Goal: Information Seeking & Learning: Check status

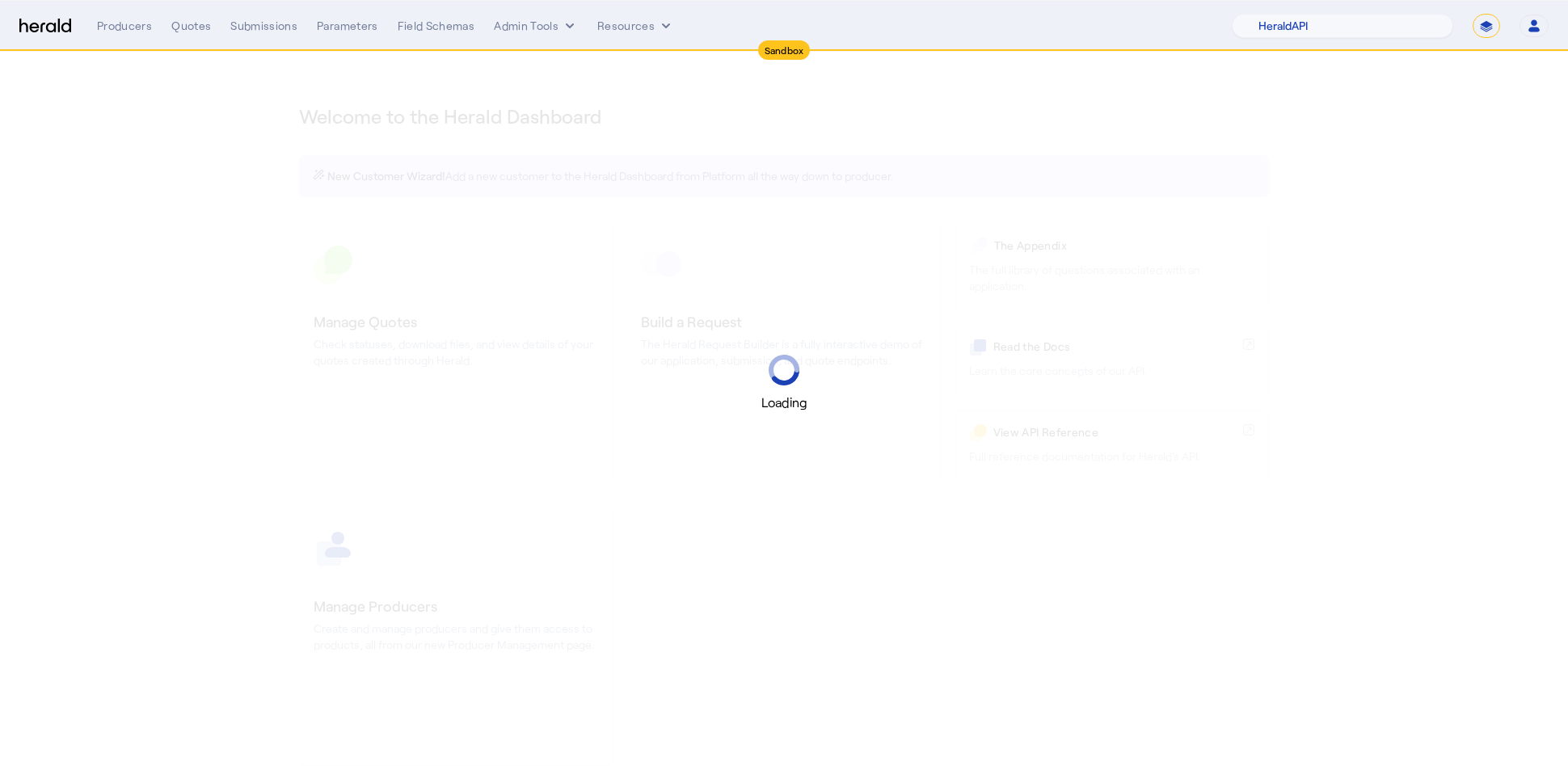
select select "pfm_2v8p_herald_api"
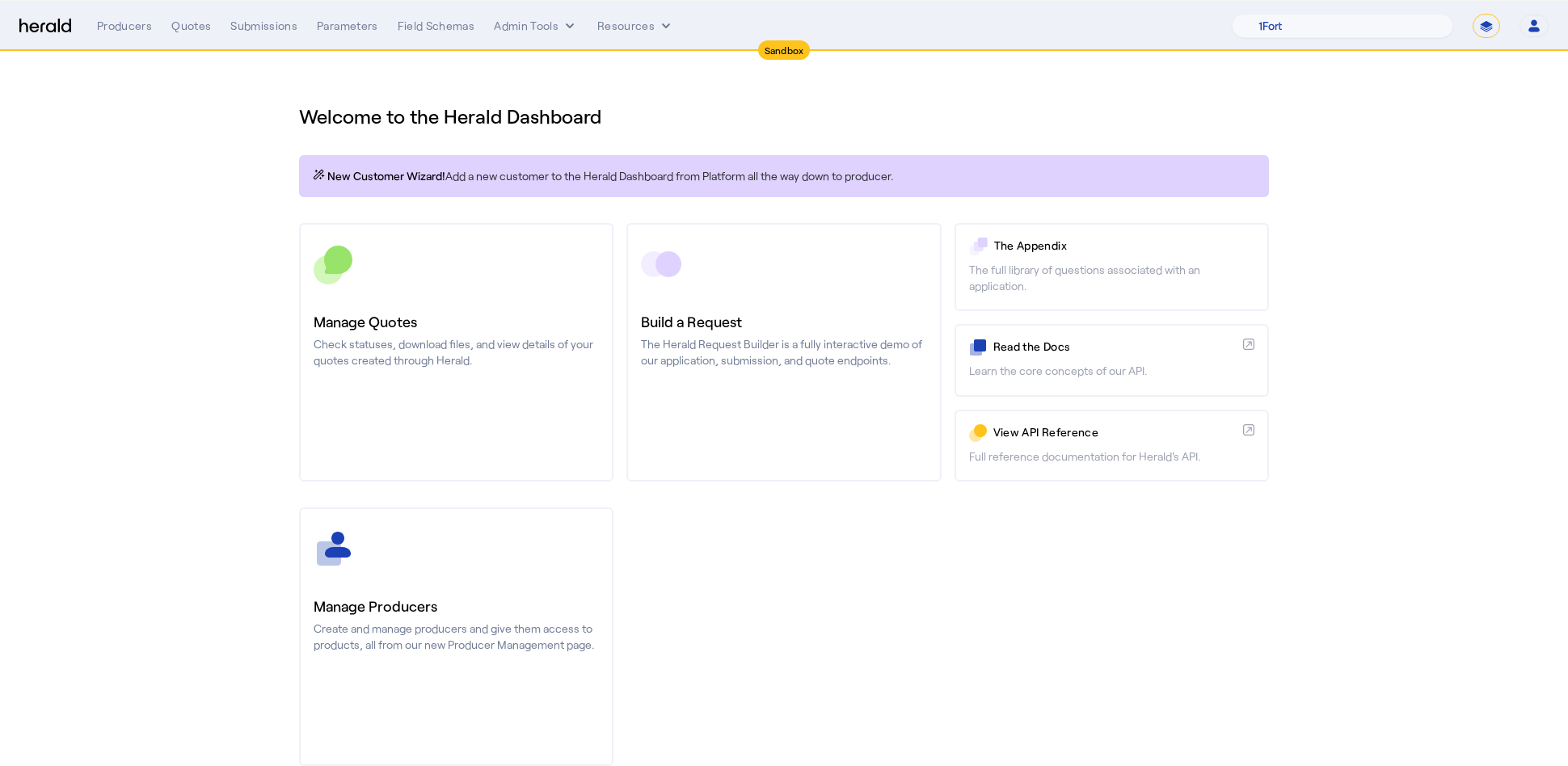
click at [1498, 28] on select "**********" at bounding box center [1487, 26] width 28 height 24
select select "**********"
click at [1473, 14] on select "**********" at bounding box center [1487, 26] width 28 height 24
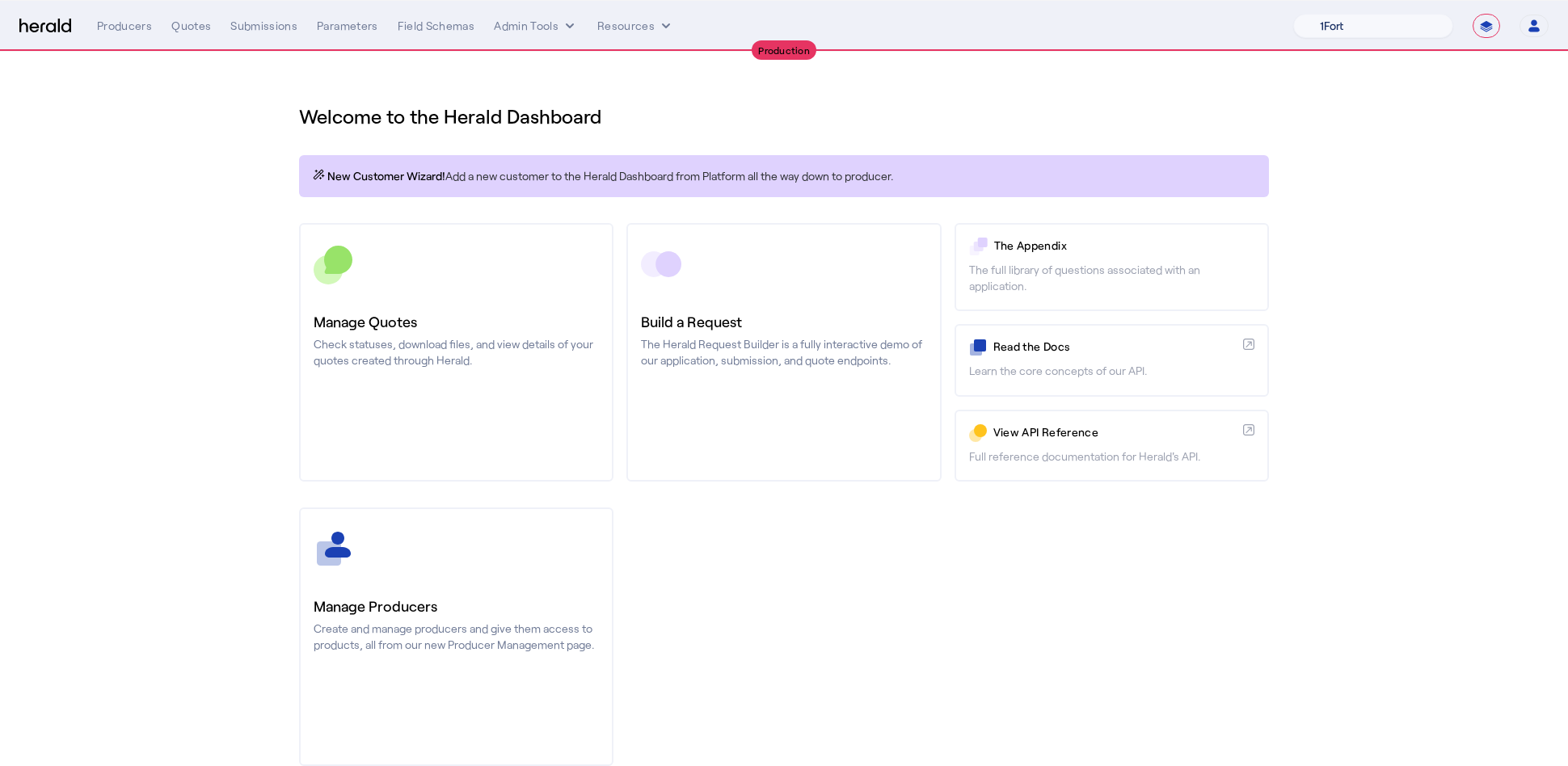
click at [1365, 24] on select "1Fort Affinity Risk [PERSON_NAME] [PERSON_NAME] CRC Campus Coverage Citadel Fif…" at bounding box center [1372, 26] width 160 height 24
select select "pfm_8e7n_1fort"
click at [1293, 14] on select "1Fort Affinity Risk [PERSON_NAME] [PERSON_NAME] CRC Campus Coverage Citadel Fif…" at bounding box center [1372, 26] width 160 height 24
click at [269, 128] on div "You are now impersonating the 1Fort platform." at bounding box center [784, 383] width 1568 height 766
click at [189, 27] on div "You are now impersonating the 1Fort platform." at bounding box center [784, 383] width 1568 height 766
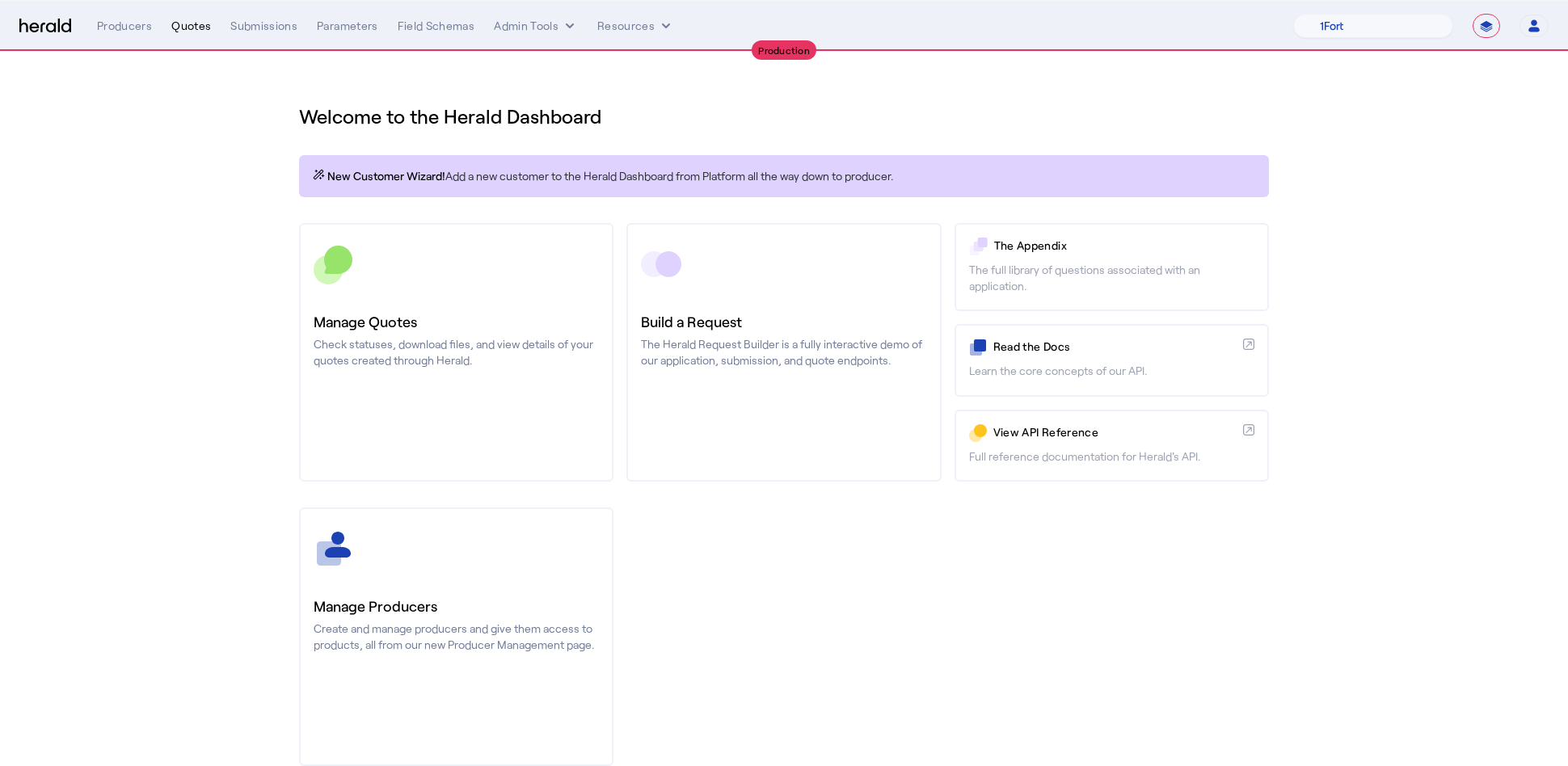
click at [180, 28] on div "Quotes" at bounding box center [192, 26] width 40 height 16
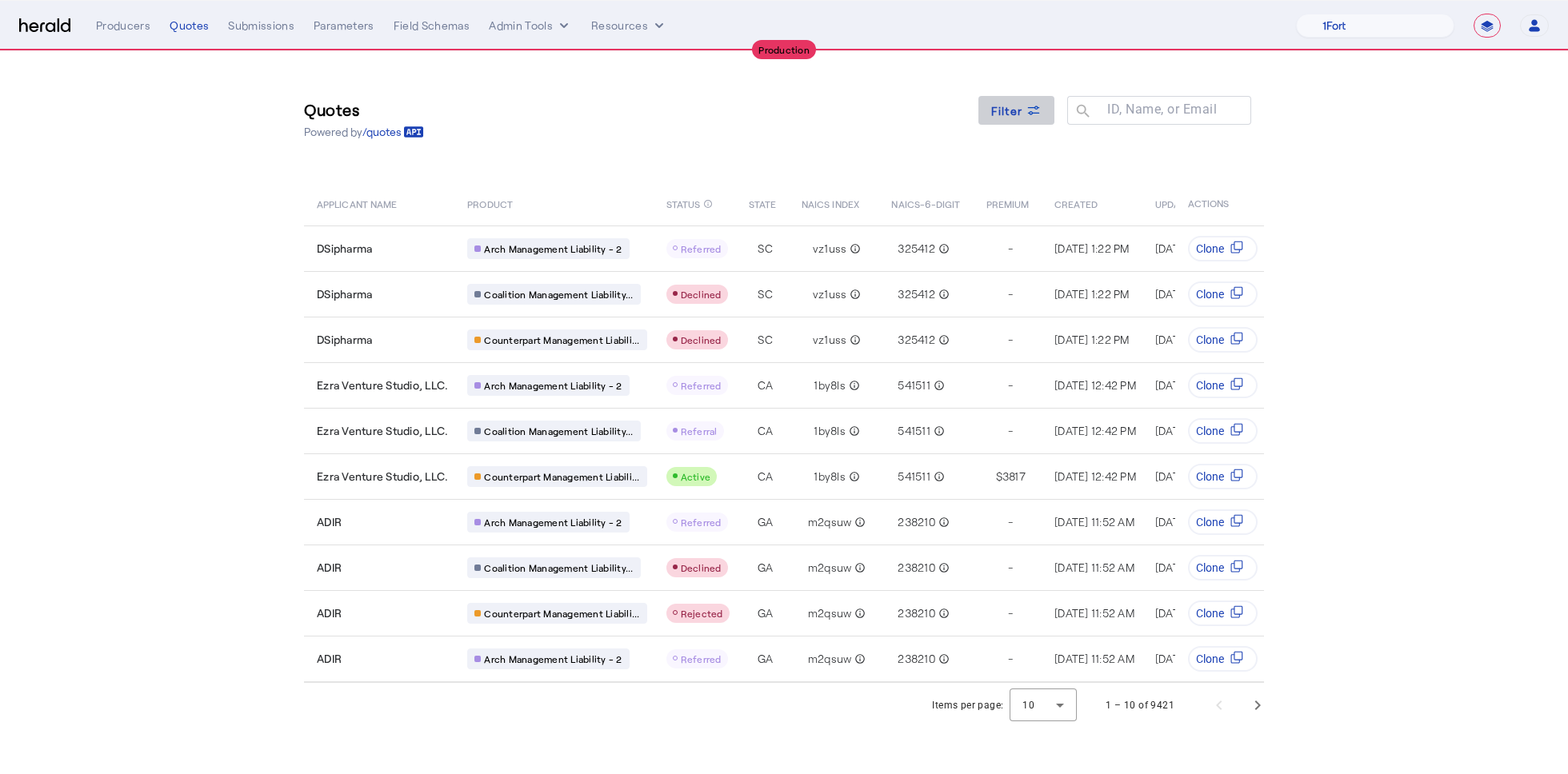
click at [1019, 114] on span "Filter" at bounding box center [1007, 110] width 32 height 17
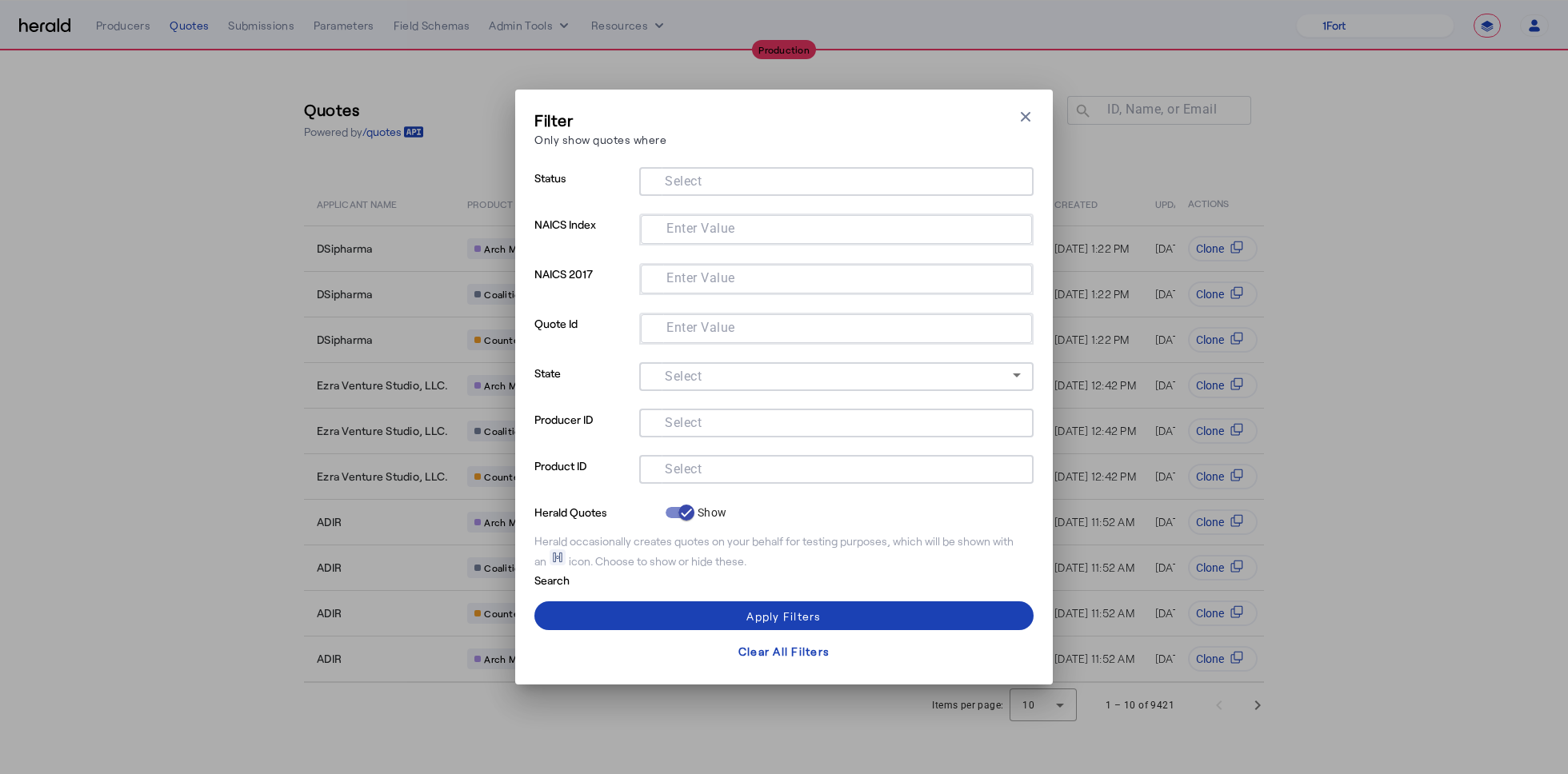
click at [678, 465] on mat-label "Select" at bounding box center [683, 469] width 36 height 15
click at [678, 465] on input "Select" at bounding box center [833, 469] width 363 height 20
type input "*******"
click at [824, 613] on span at bounding box center [784, 615] width 499 height 38
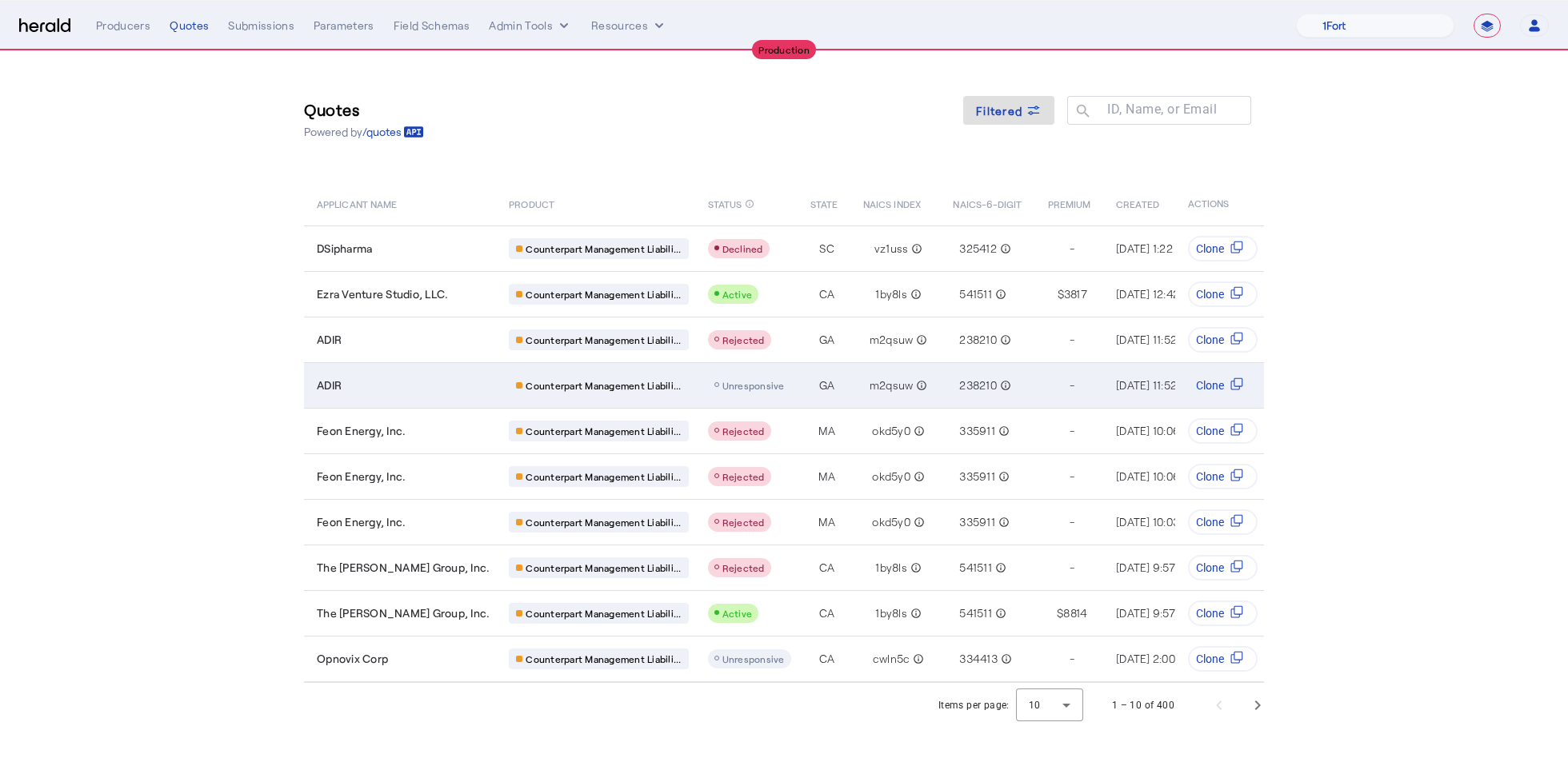
click at [811, 389] on div "GA" at bounding box center [827, 385] width 33 height 16
click at [401, 390] on div "ADIR" at bounding box center [403, 385] width 173 height 16
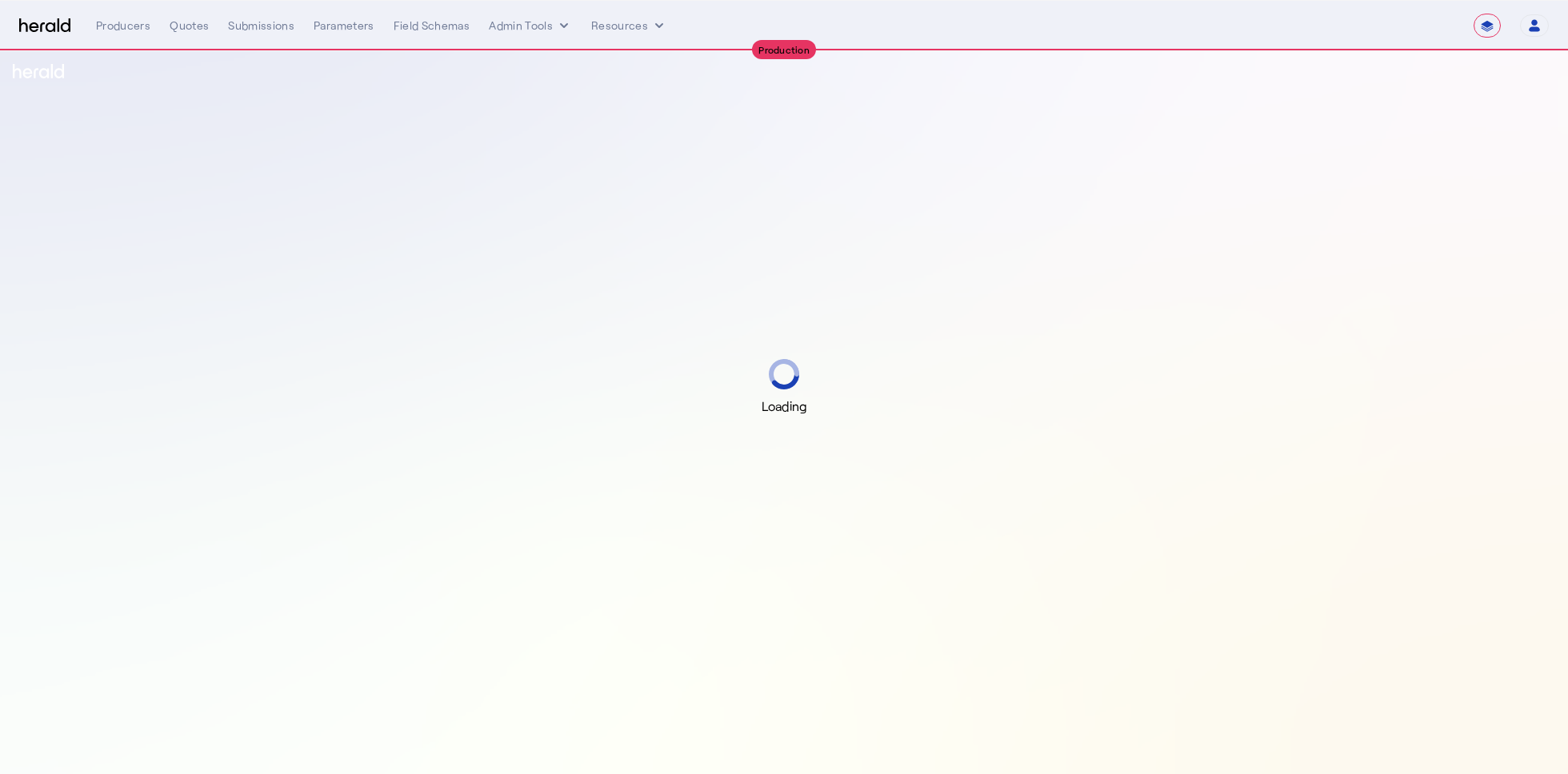
select select "**********"
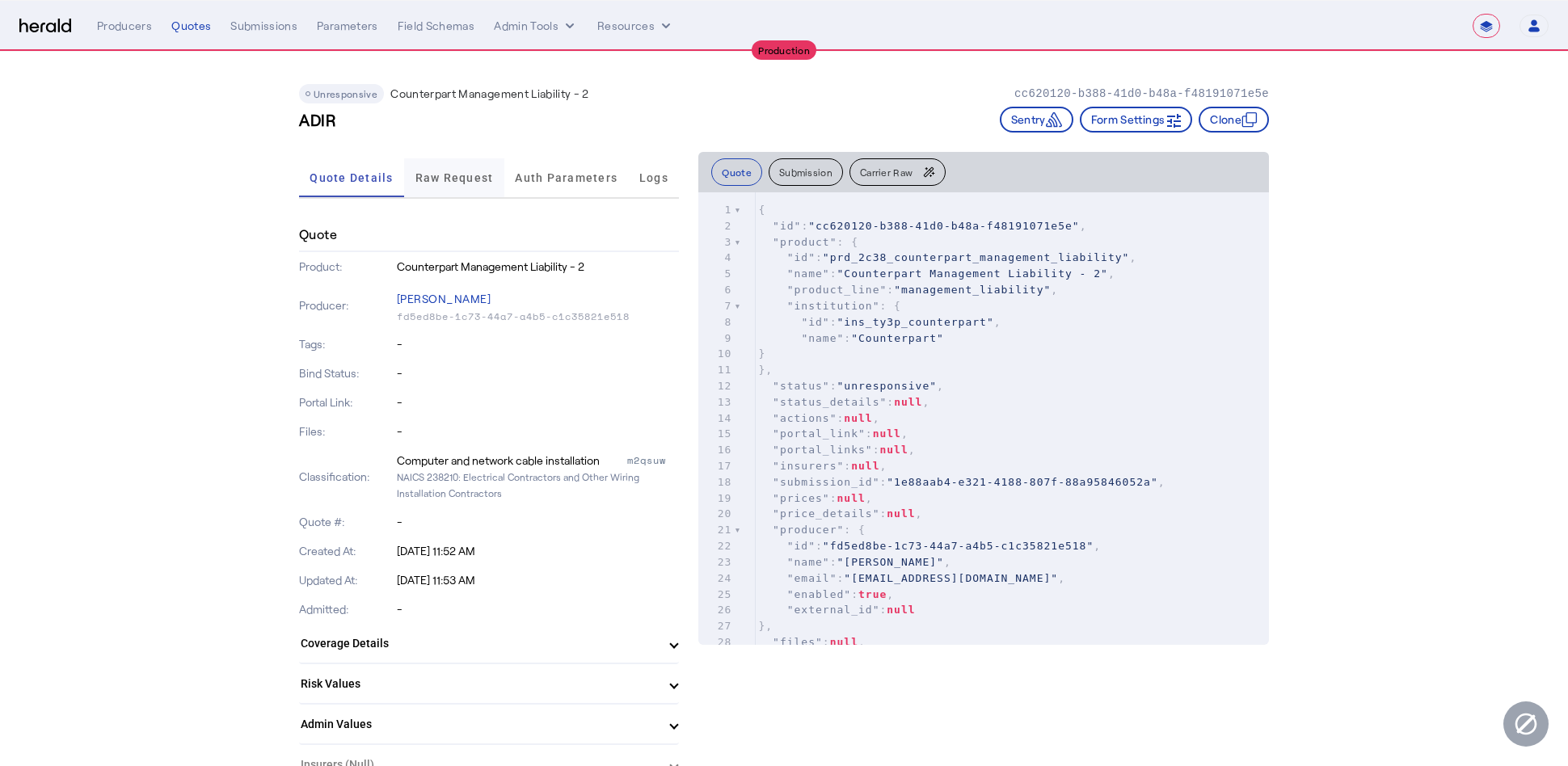
click at [493, 176] on span "Raw Request" at bounding box center [455, 177] width 78 height 11
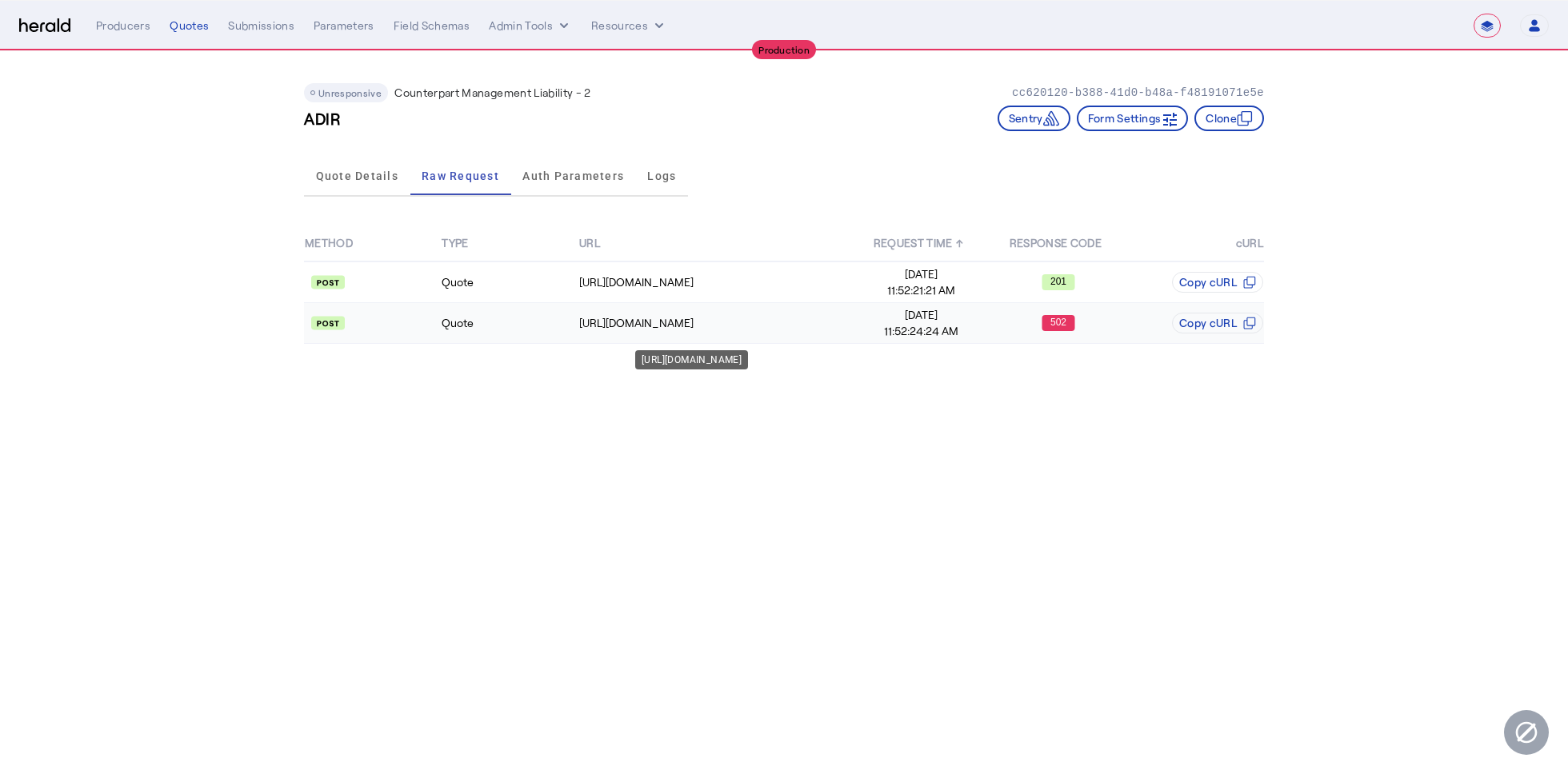
click at [748, 324] on div "https://api.yourcounterpart.com/partners/v1/application/16673974-c8d4-4836-9bad…" at bounding box center [715, 323] width 273 height 16
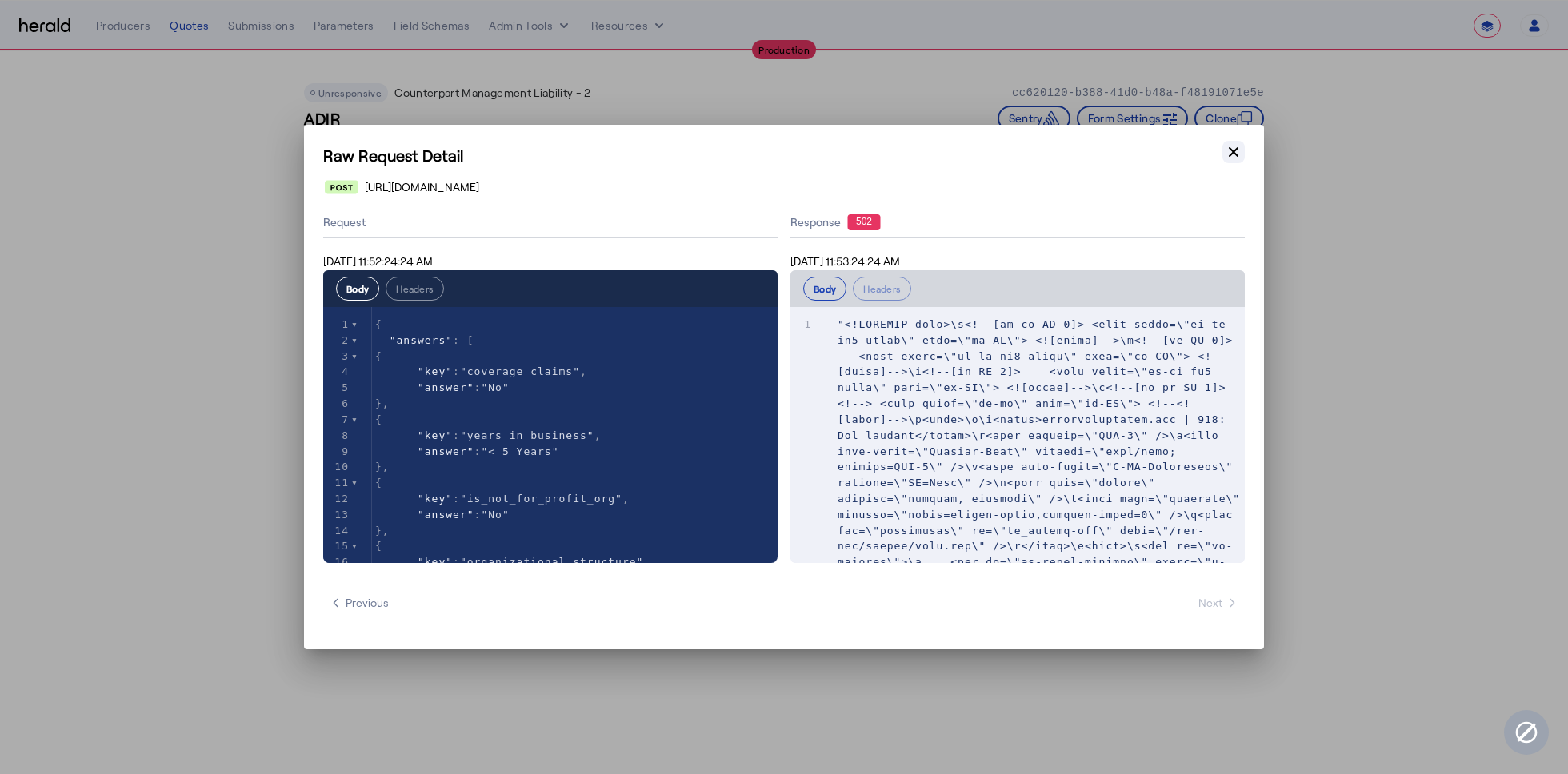
click at [1236, 147] on icon "button" at bounding box center [1233, 152] width 16 height 16
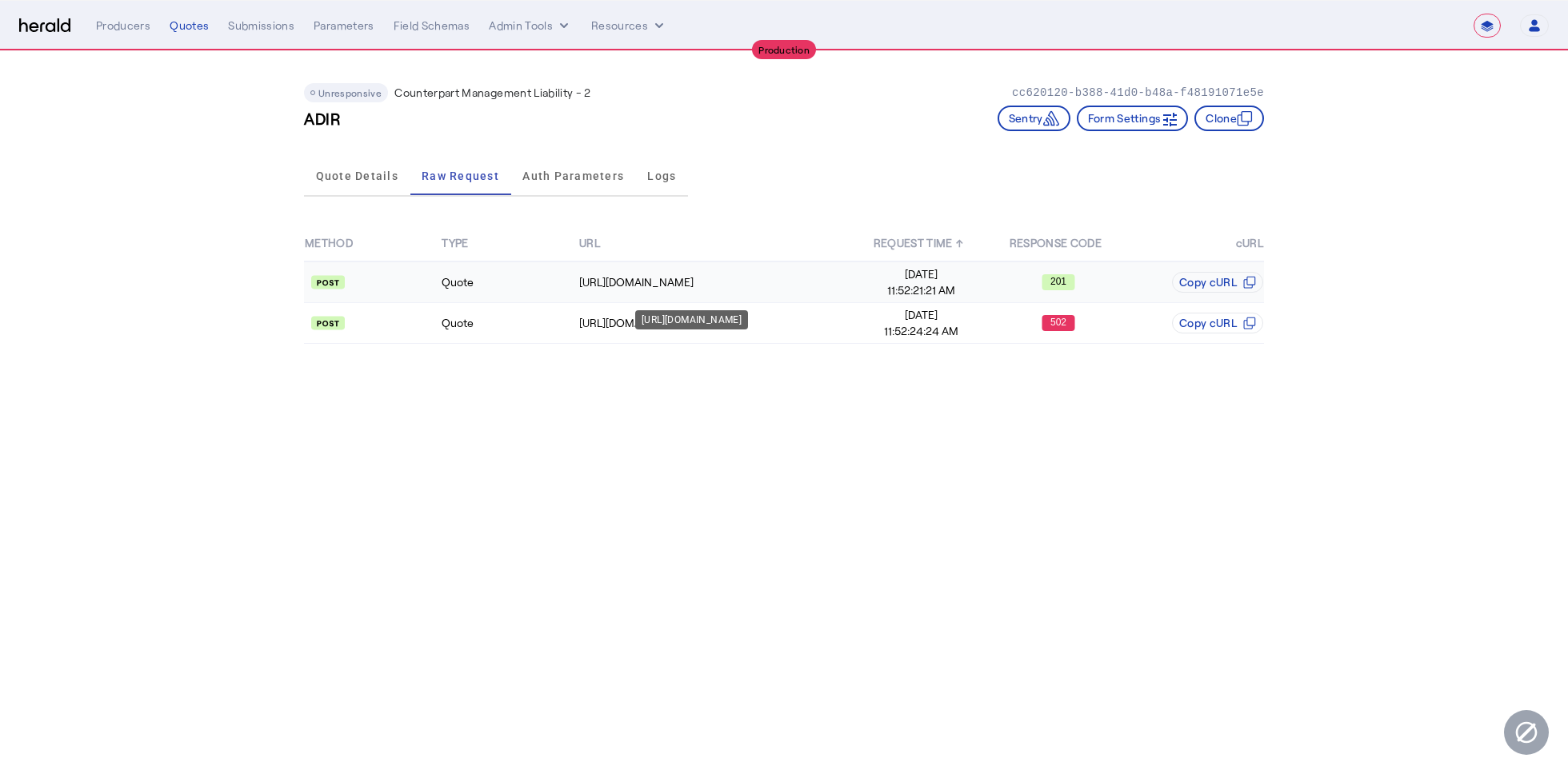
click at [716, 285] on div "https://api.yourcounterpart.com/partners/v1/application/start" at bounding box center [715, 282] width 273 height 16
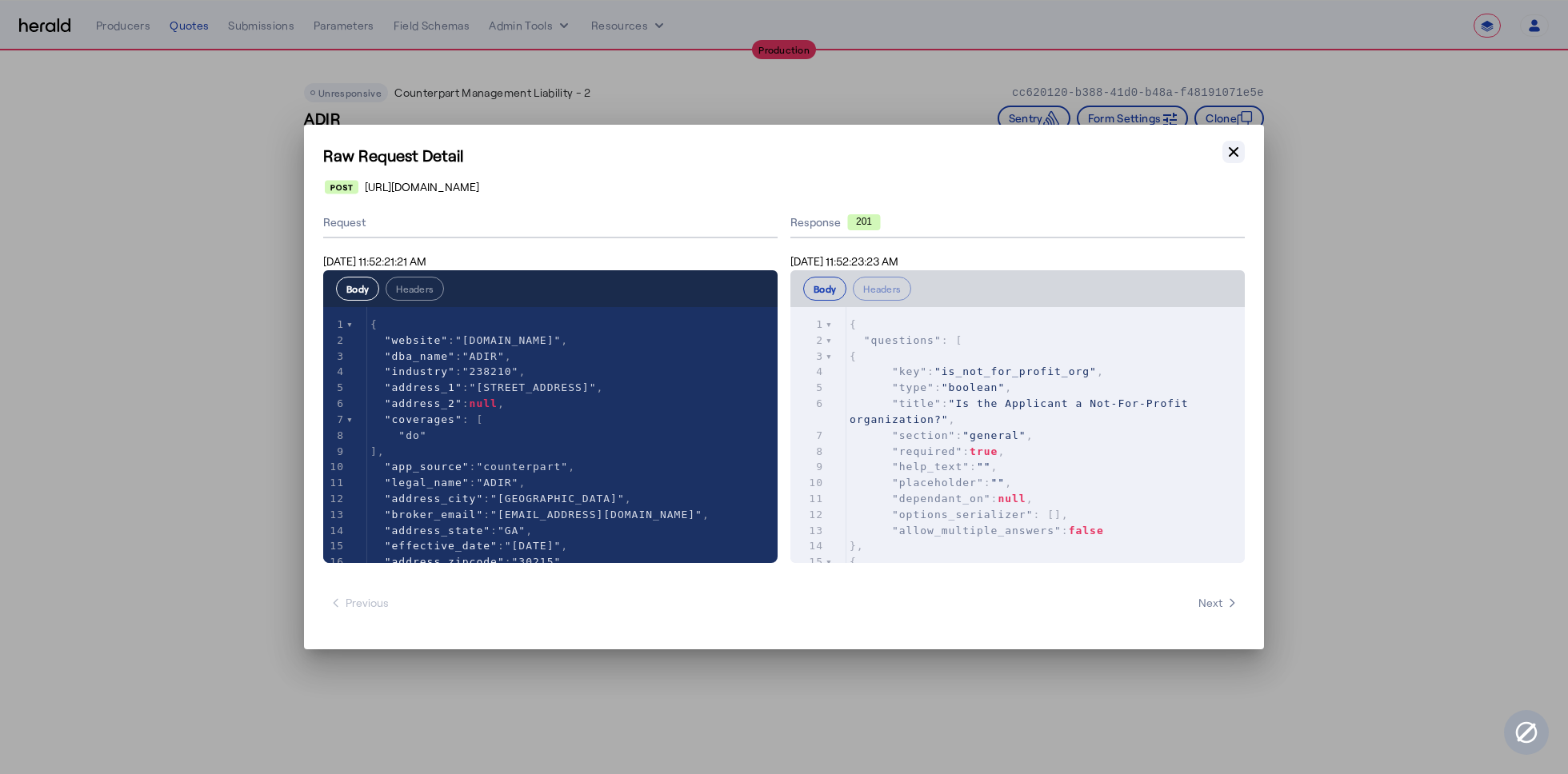
click at [1242, 150] on button "Close modal" at bounding box center [1233, 151] width 23 height 23
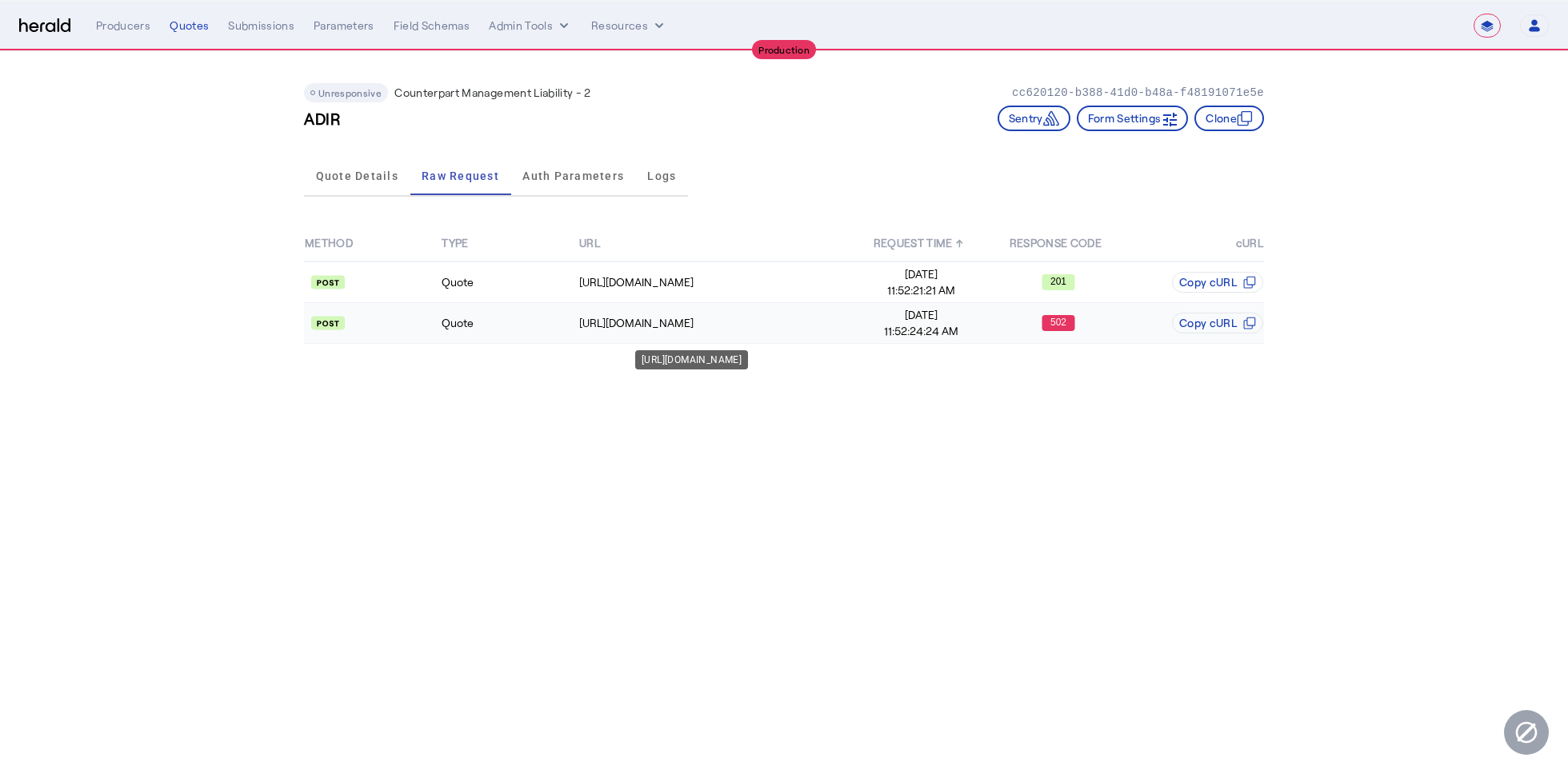
click at [752, 316] on div "https://api.yourcounterpart.com/partners/v1/application/16673974-c8d4-4836-9bad…" at bounding box center [715, 323] width 273 height 16
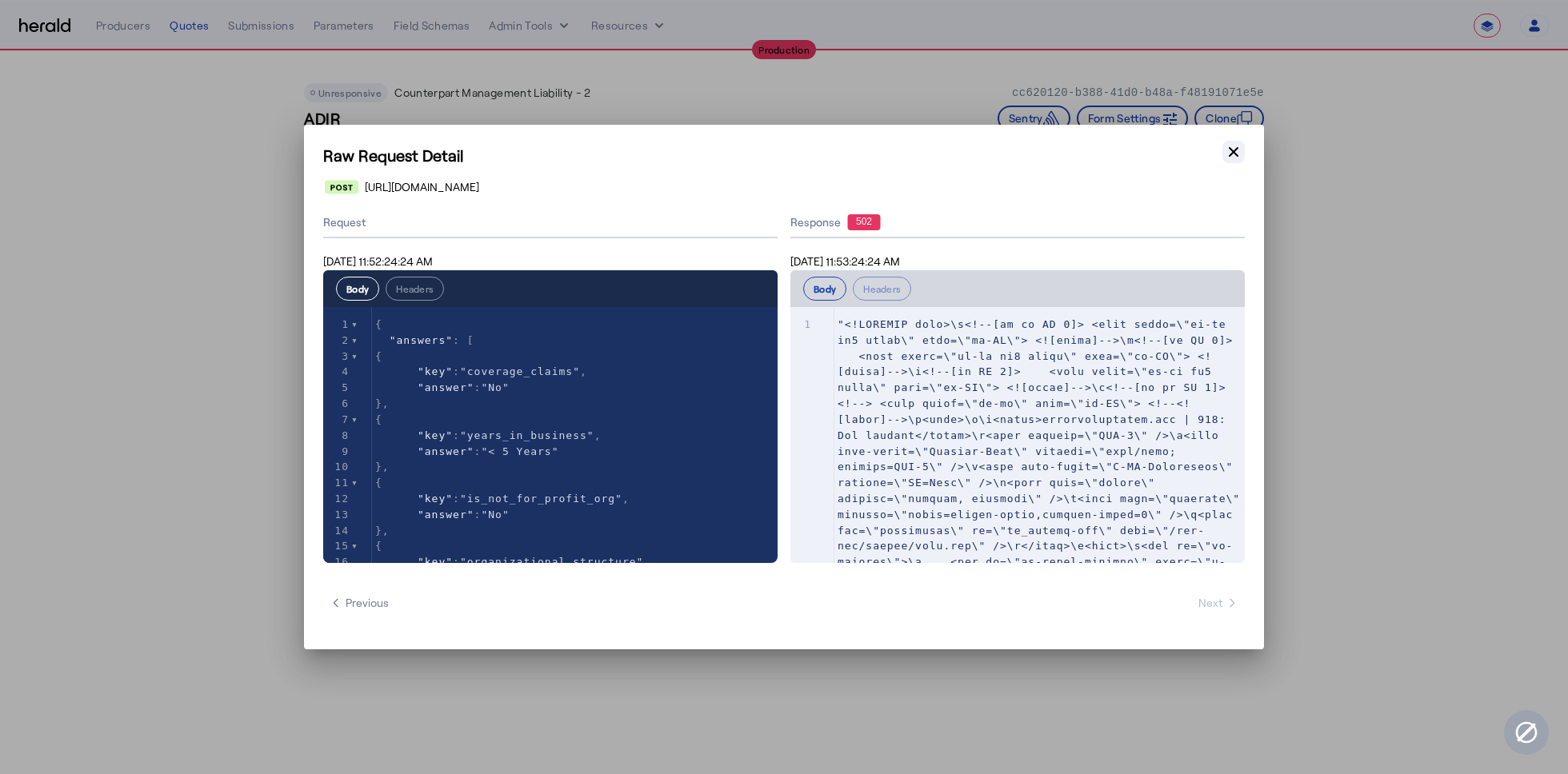
click at [1243, 153] on button "Close modal" at bounding box center [1233, 151] width 23 height 23
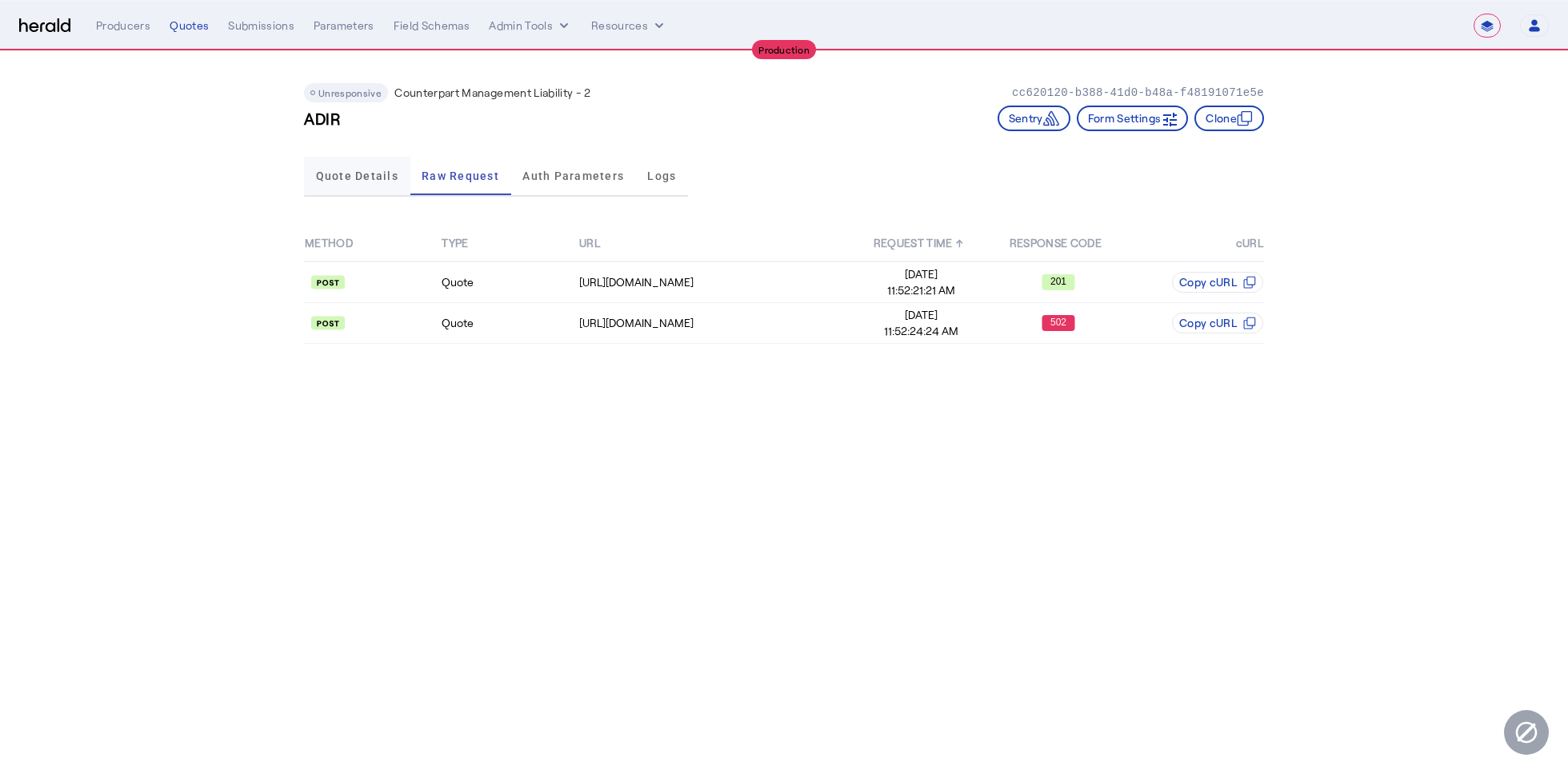
click at [359, 182] on span "Quote Details" at bounding box center [358, 176] width 83 height 38
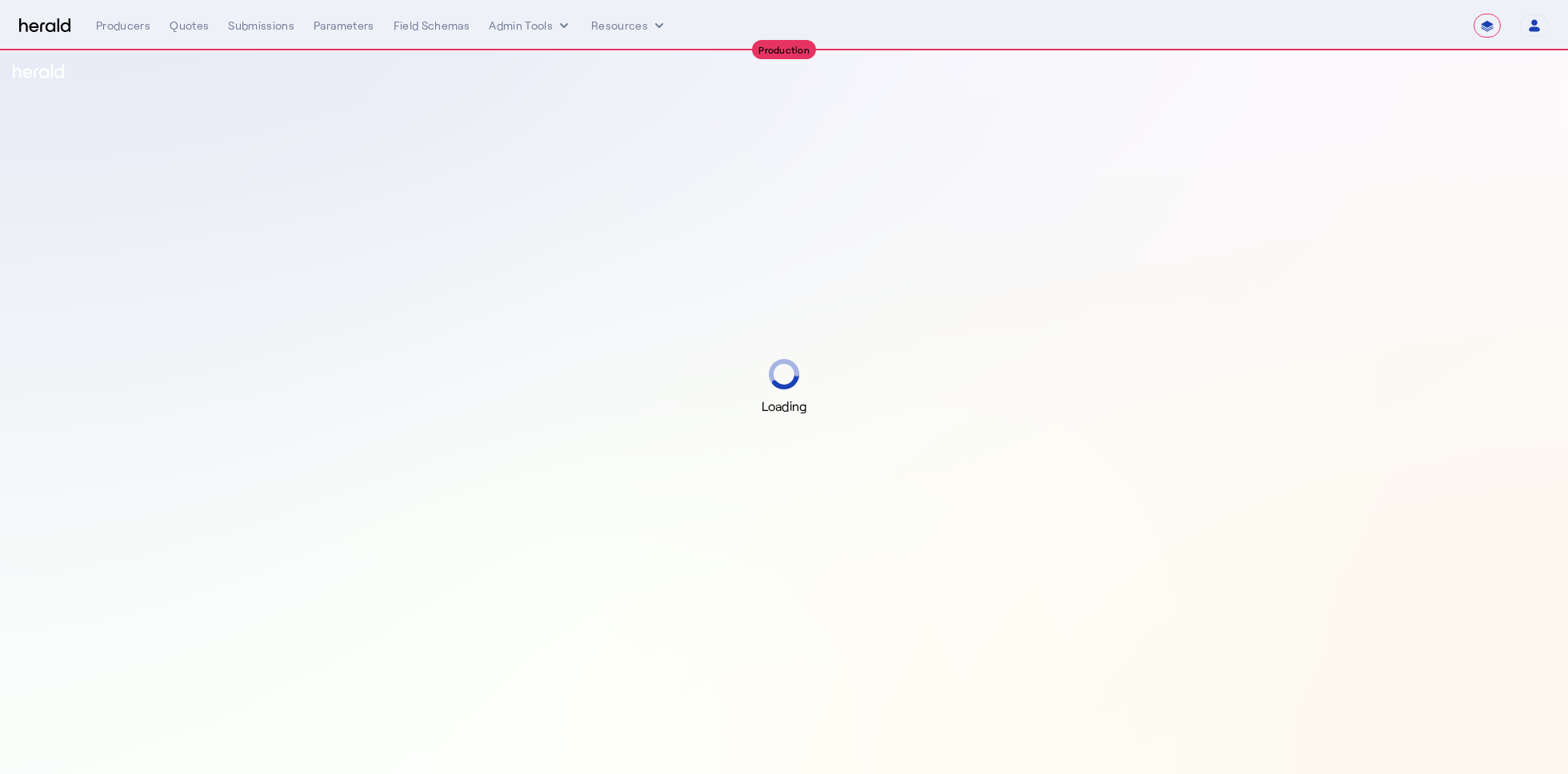
select select "**********"
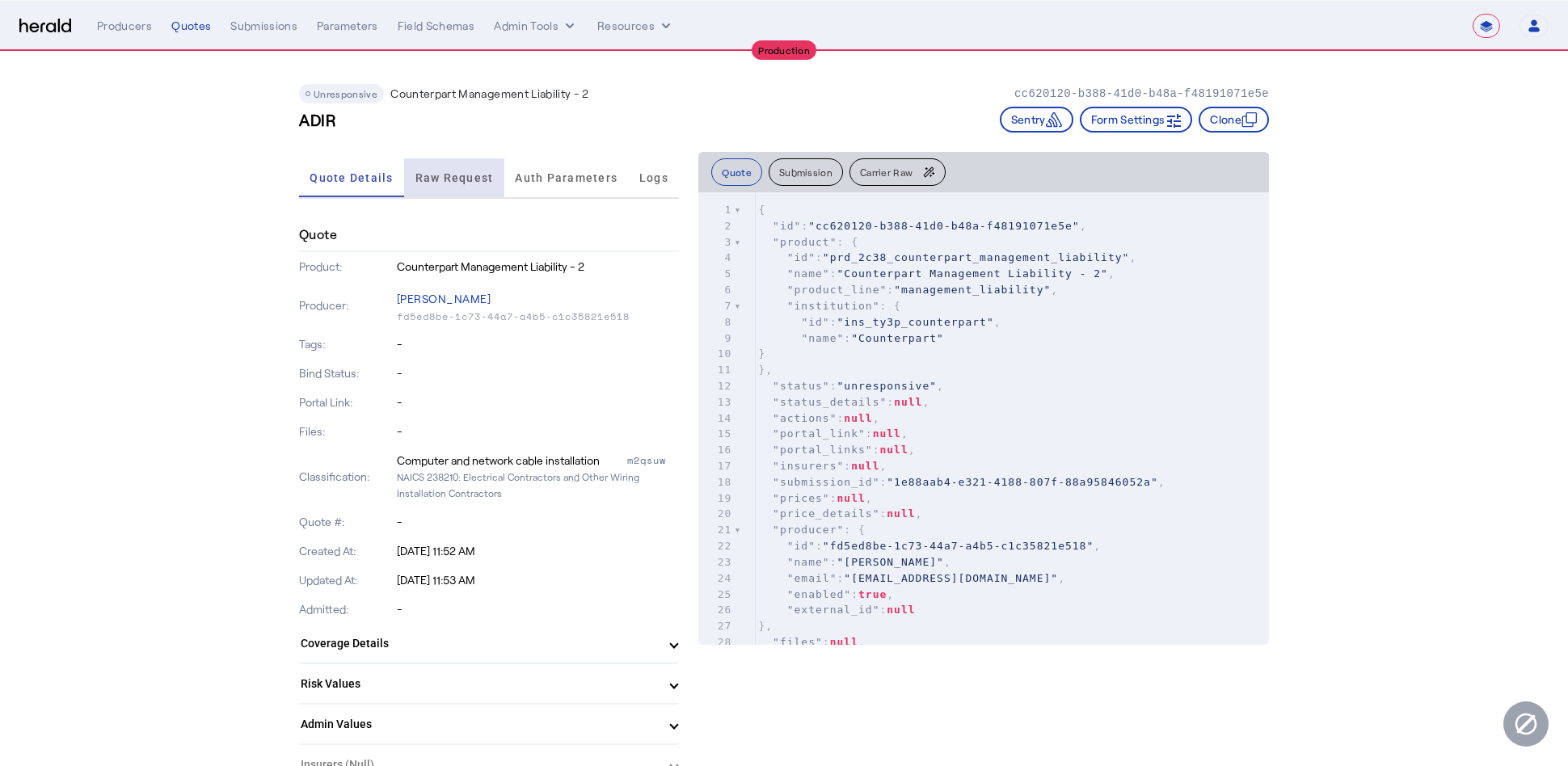
click at [462, 172] on span "Raw Request" at bounding box center [455, 177] width 78 height 11
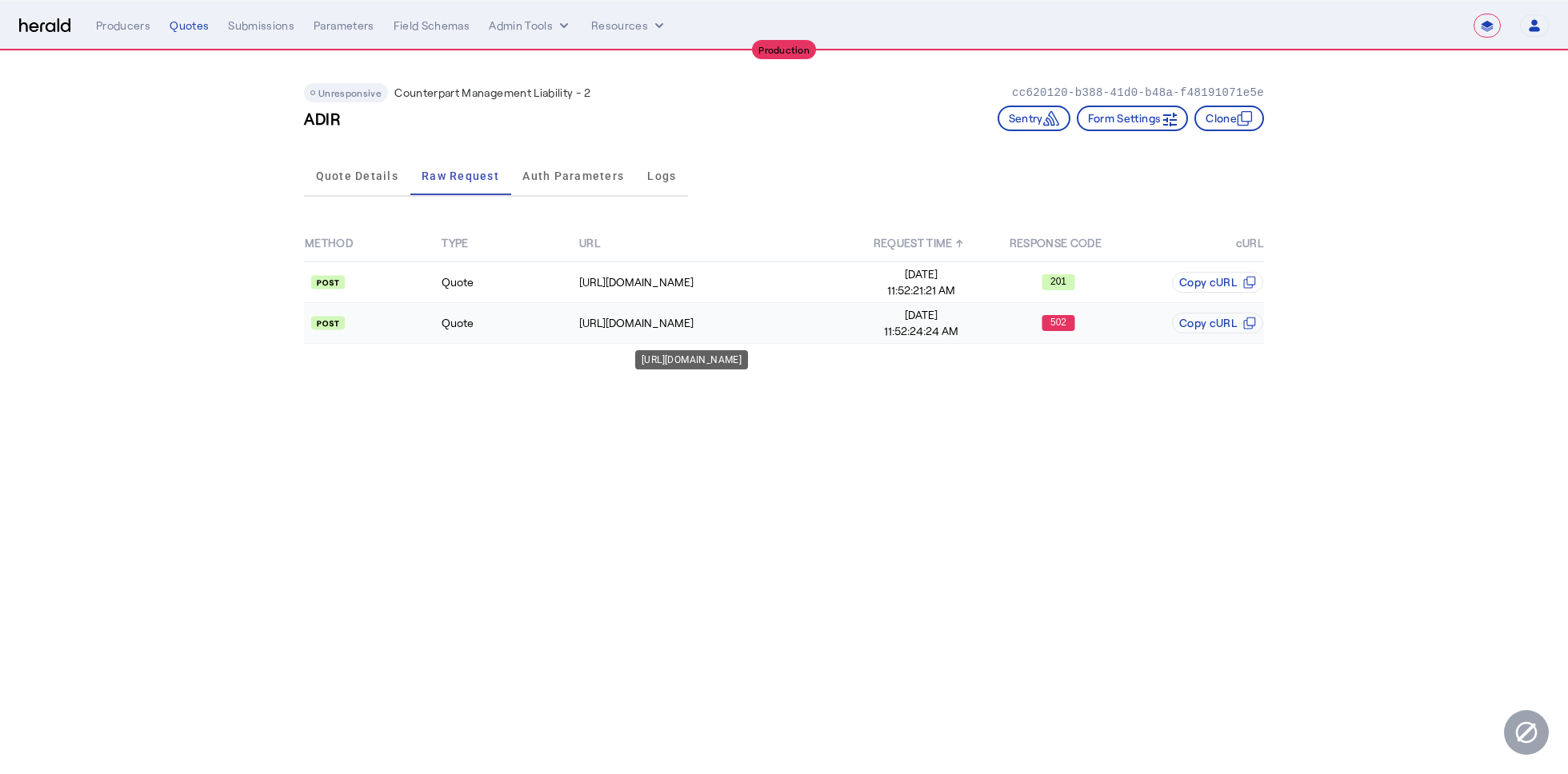
click at [781, 335] on td "[URL][DOMAIN_NAME]" at bounding box center [715, 324] width 274 height 41
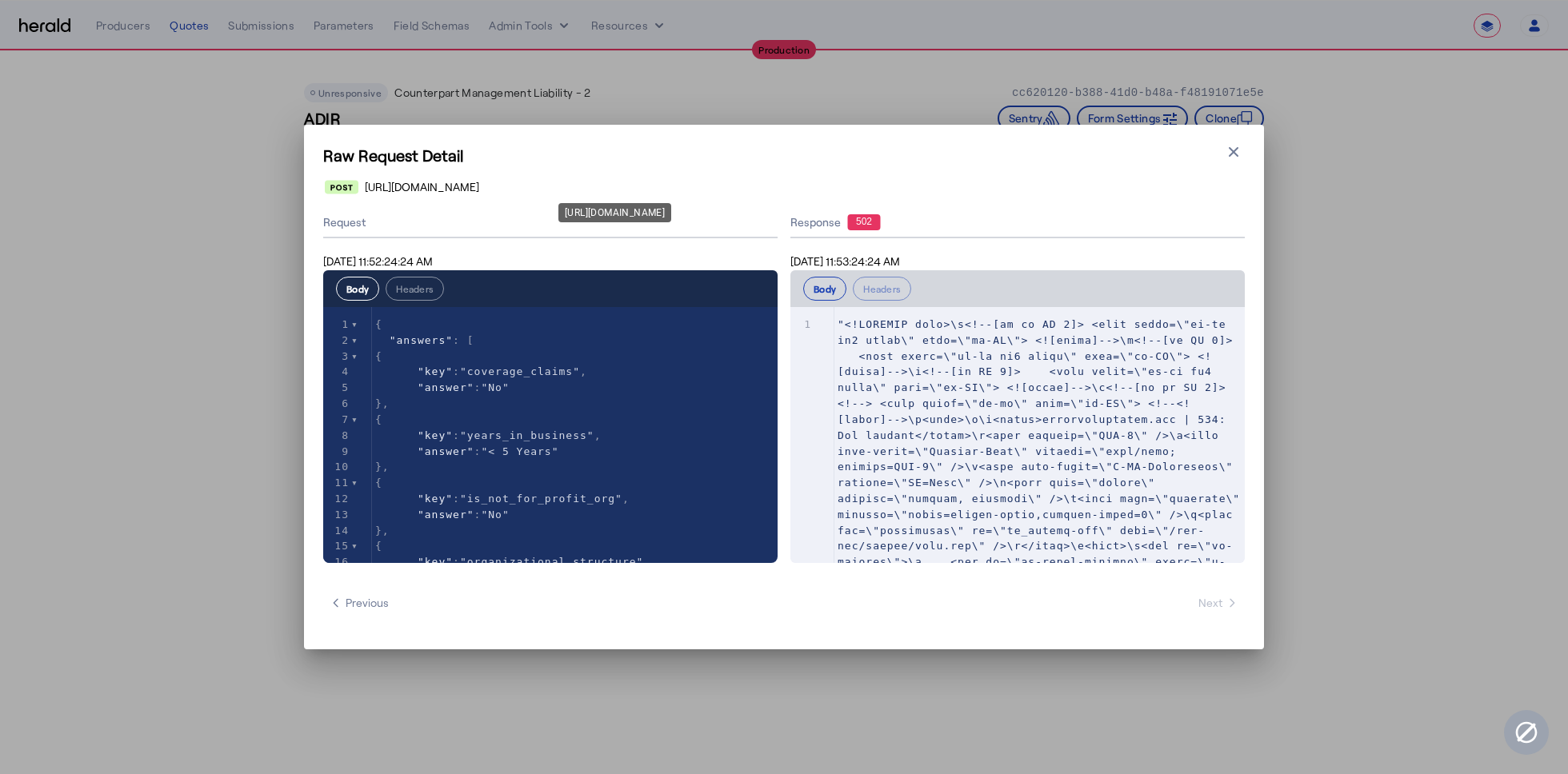
drag, startPoint x: 649, startPoint y: 189, endPoint x: 874, endPoint y: 188, distance: 225.0
click at [479, 188] on span "https://api.yourcounterpart.com/partners/v1/application/16673974-c8d4-4836-9bad…" at bounding box center [421, 187] width 114 height 16
click at [1234, 156] on icon "button" at bounding box center [1233, 152] width 16 height 16
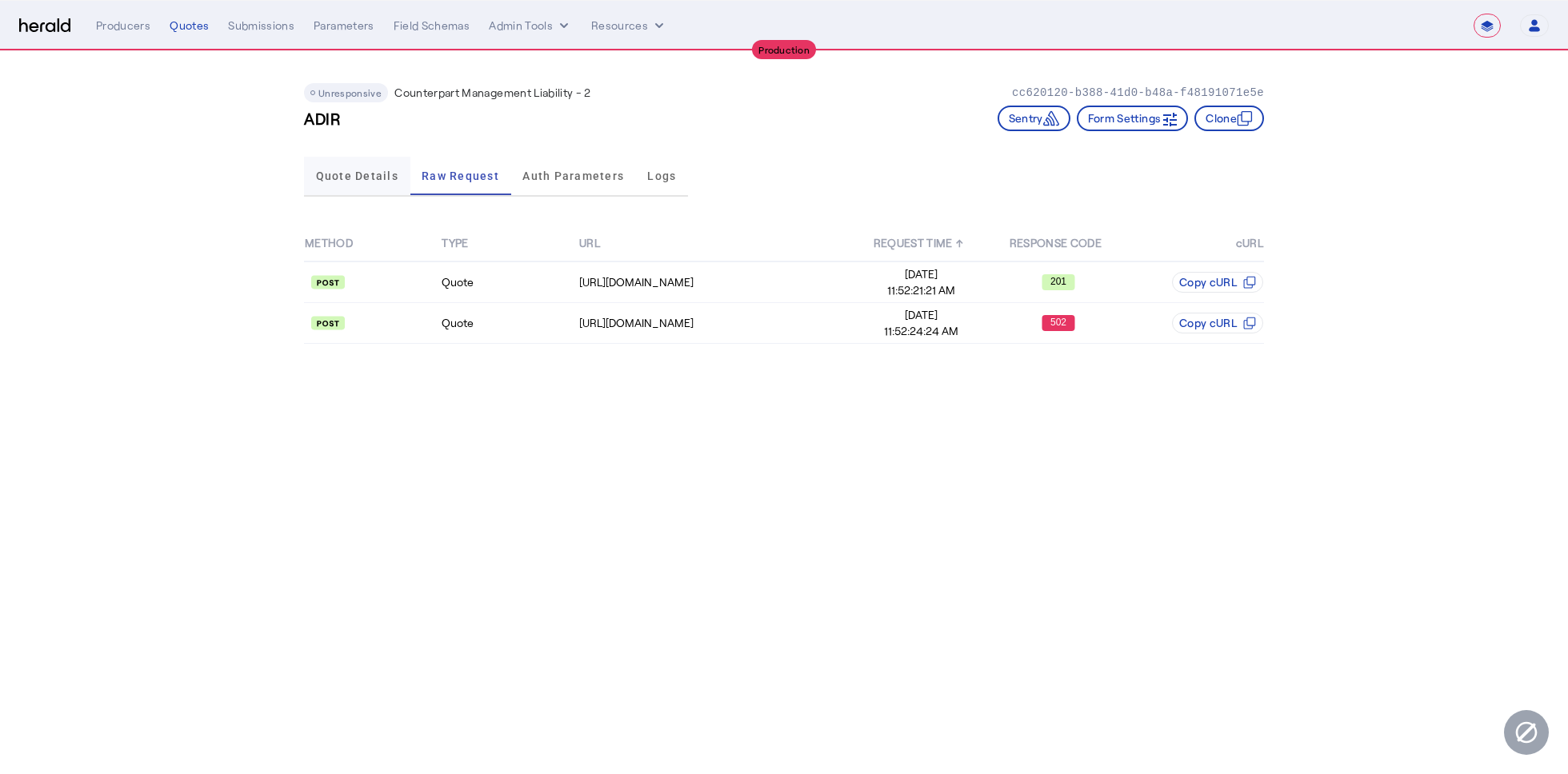
click at [324, 175] on span "Quote Details" at bounding box center [358, 175] width 83 height 11
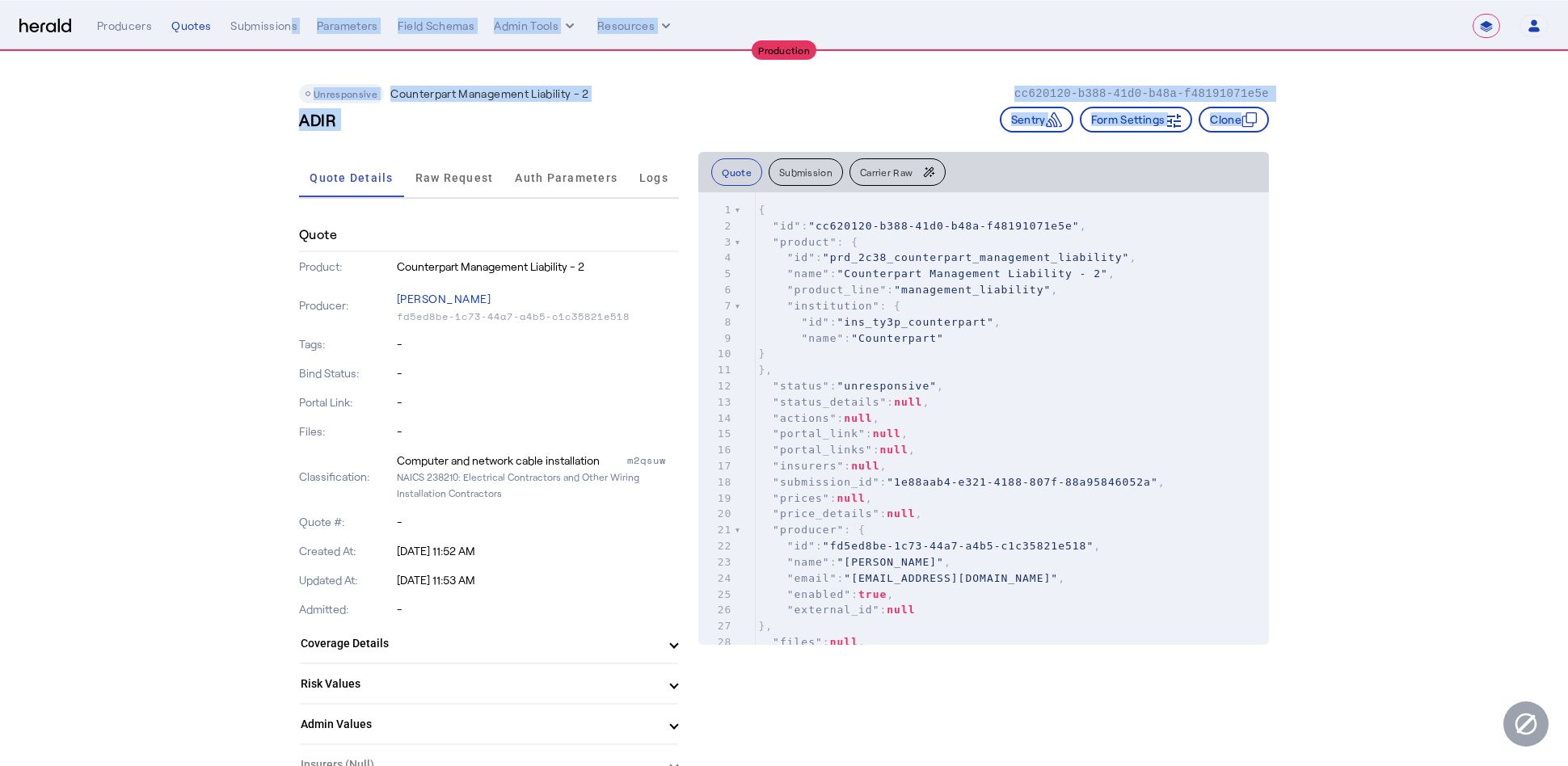
drag, startPoint x: 303, startPoint y: 189, endPoint x: 283, endPoint y: 13, distance: 177.1
